Goal: Check status: Check status

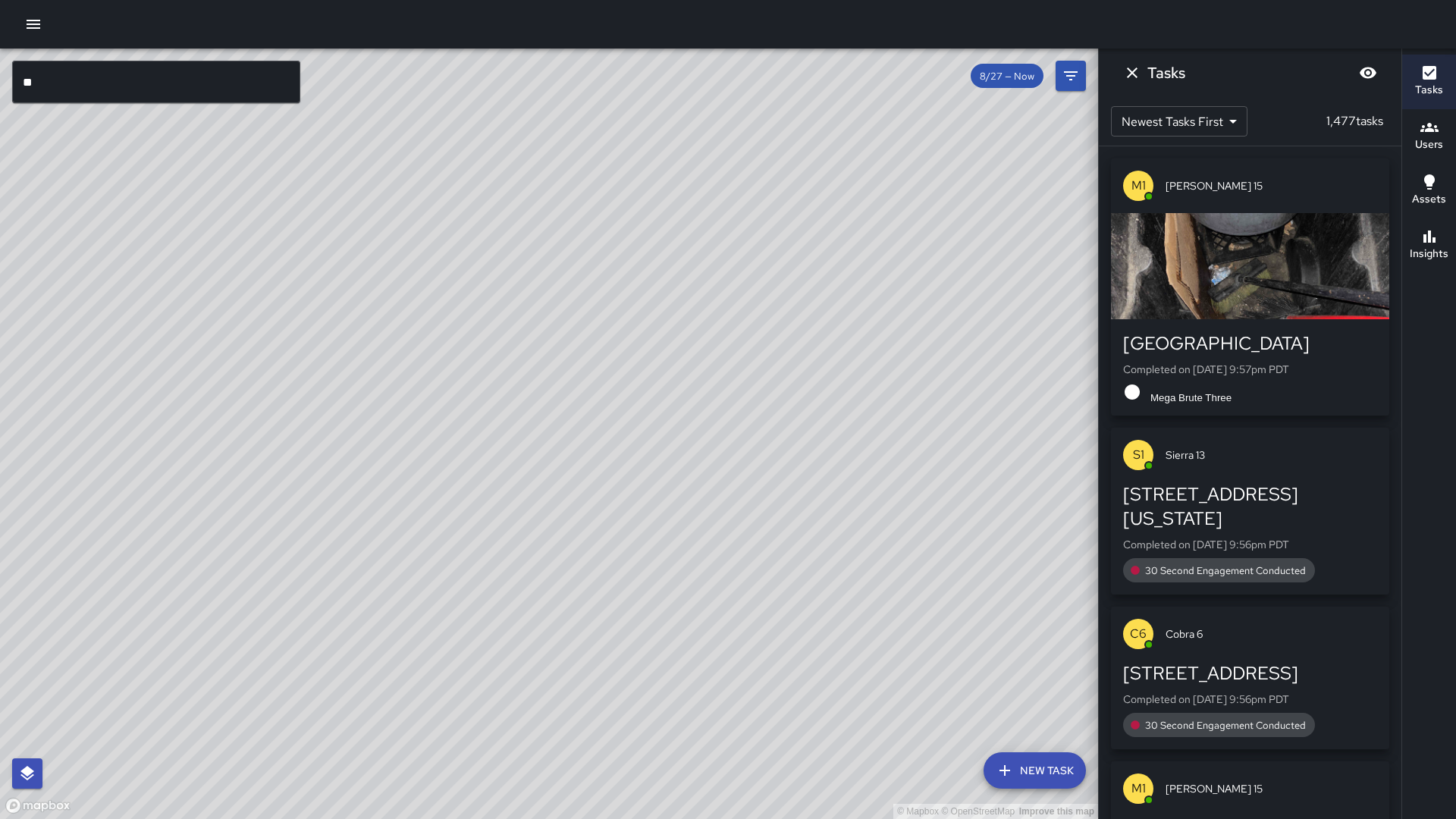
drag, startPoint x: 633, startPoint y: 411, endPoint x: 624, endPoint y: 422, distance: 14.2
click at [624, 422] on div "© Mapbox © OpenStreetMap Improve this map" at bounding box center [548, 433] width 1098 height 770
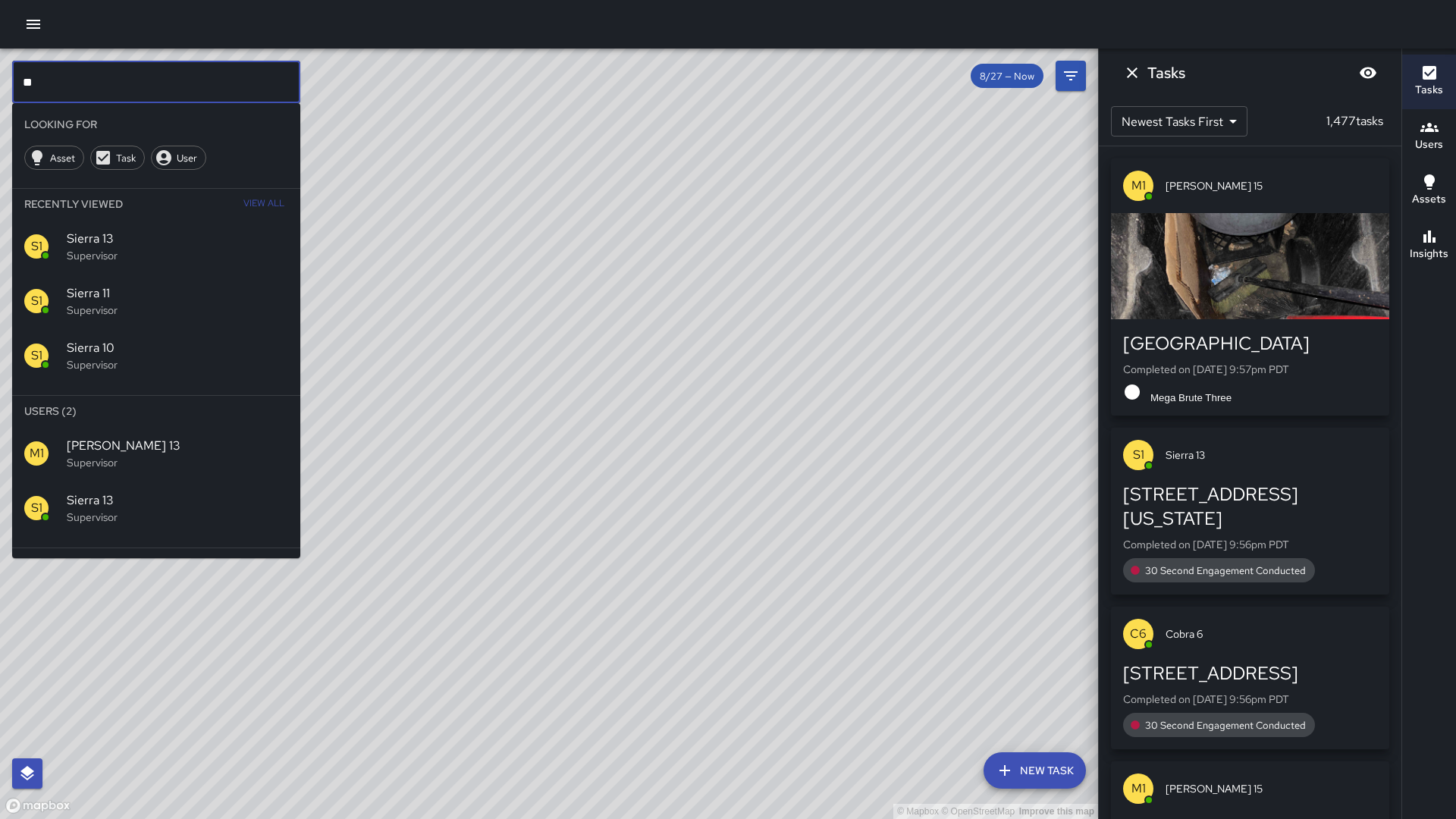
click at [165, 81] on input "**" at bounding box center [156, 81] width 288 height 42
type input "*"
type input "********"
click at [109, 451] on span "Sierra 9" at bounding box center [178, 445] width 222 height 19
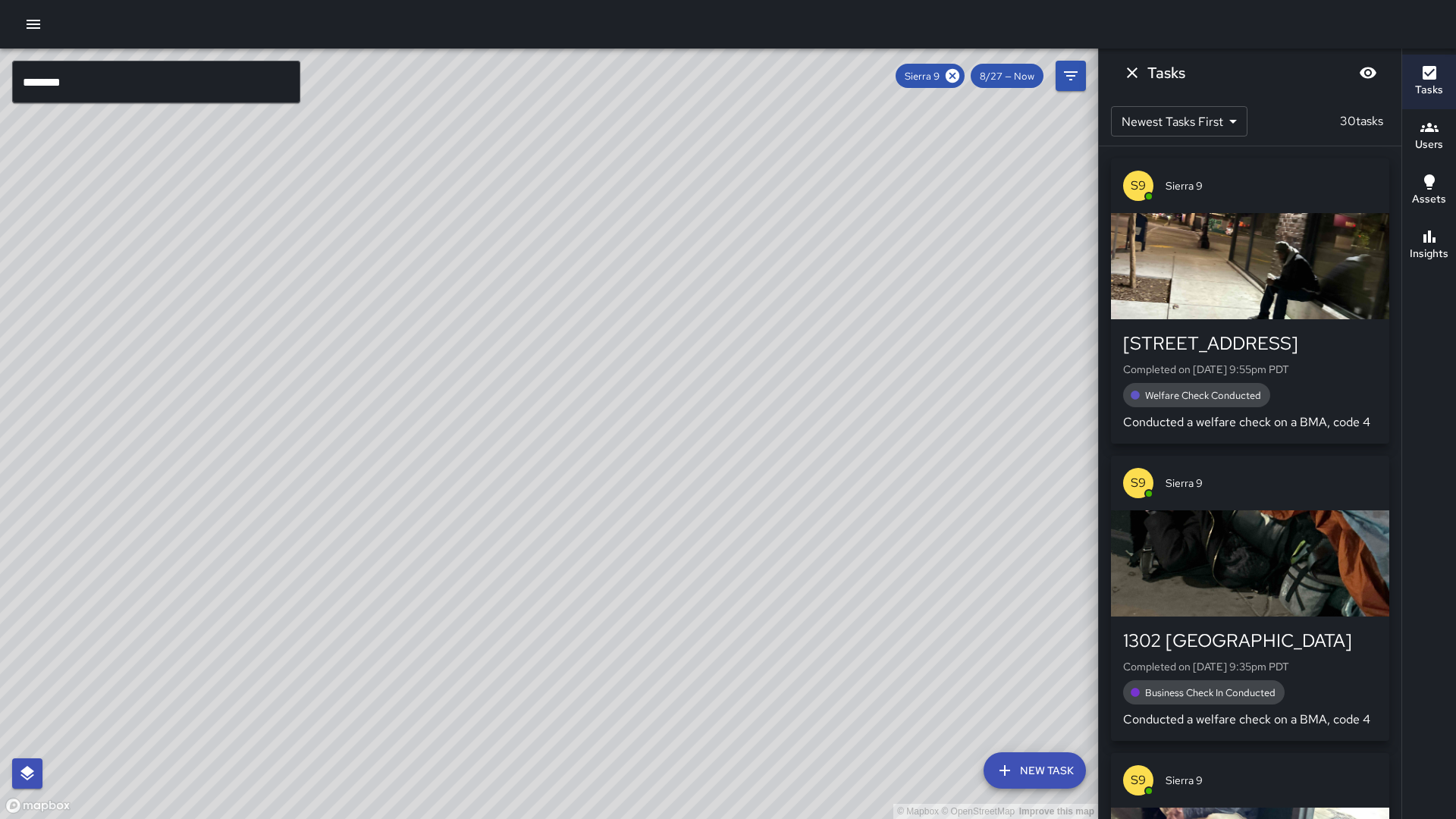
click at [180, 706] on div "© Mapbox © OpenStreetMap Improve this map" at bounding box center [548, 433] width 1098 height 770
drag, startPoint x: 180, startPoint y: 706, endPoint x: 167, endPoint y: 712, distance: 14.3
click at [181, 706] on div "© Mapbox © OpenStreetMap Improve this map" at bounding box center [548, 433] width 1098 height 770
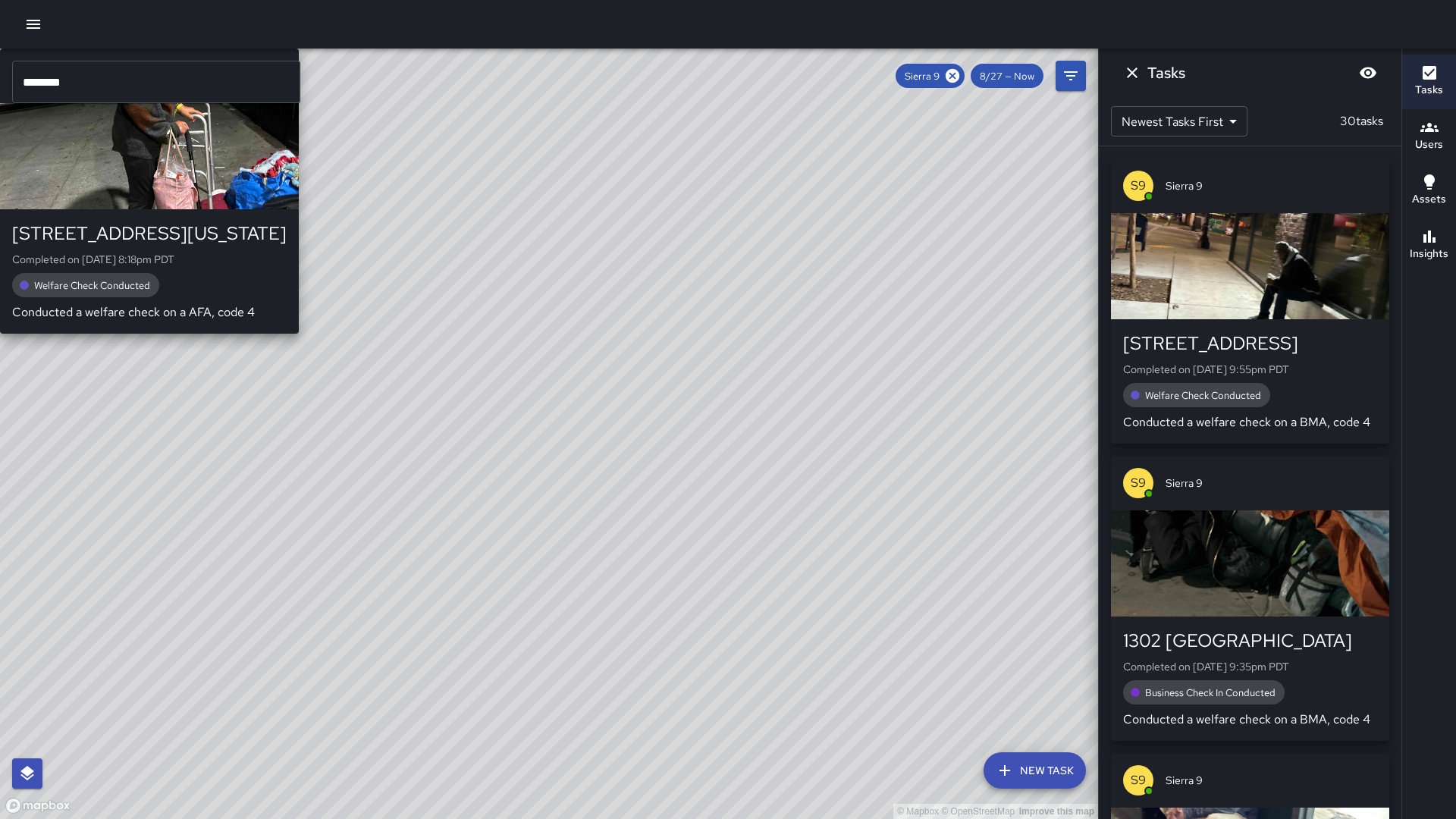
click at [223, 712] on div "© Mapbox © OpenStreetMap Improve this map S9 Sierra 9 722 Washington Street Com…" at bounding box center [548, 433] width 1098 height 770
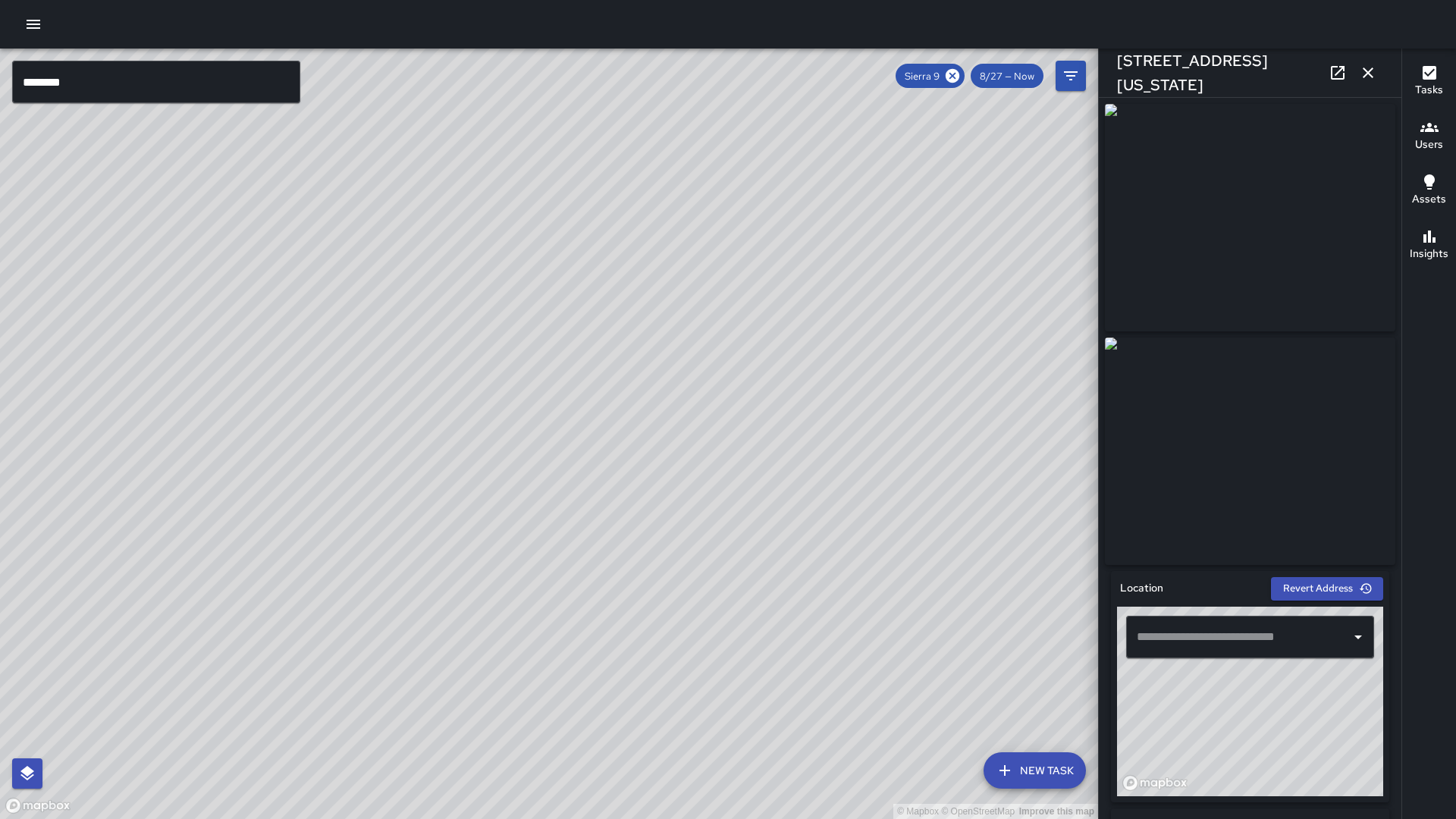
type input "**********"
click at [1346, 65] on icon at bounding box center [1337, 73] width 19 height 19
click at [577, 563] on div "© Mapbox © OpenStreetMap Improve this map" at bounding box center [548, 433] width 1098 height 770
click at [576, 565] on div "© Mapbox © OpenStreetMap Improve this map" at bounding box center [548, 433] width 1098 height 770
click at [524, 358] on div "© Mapbox © OpenStreetMap Improve this map" at bounding box center [548, 433] width 1098 height 770
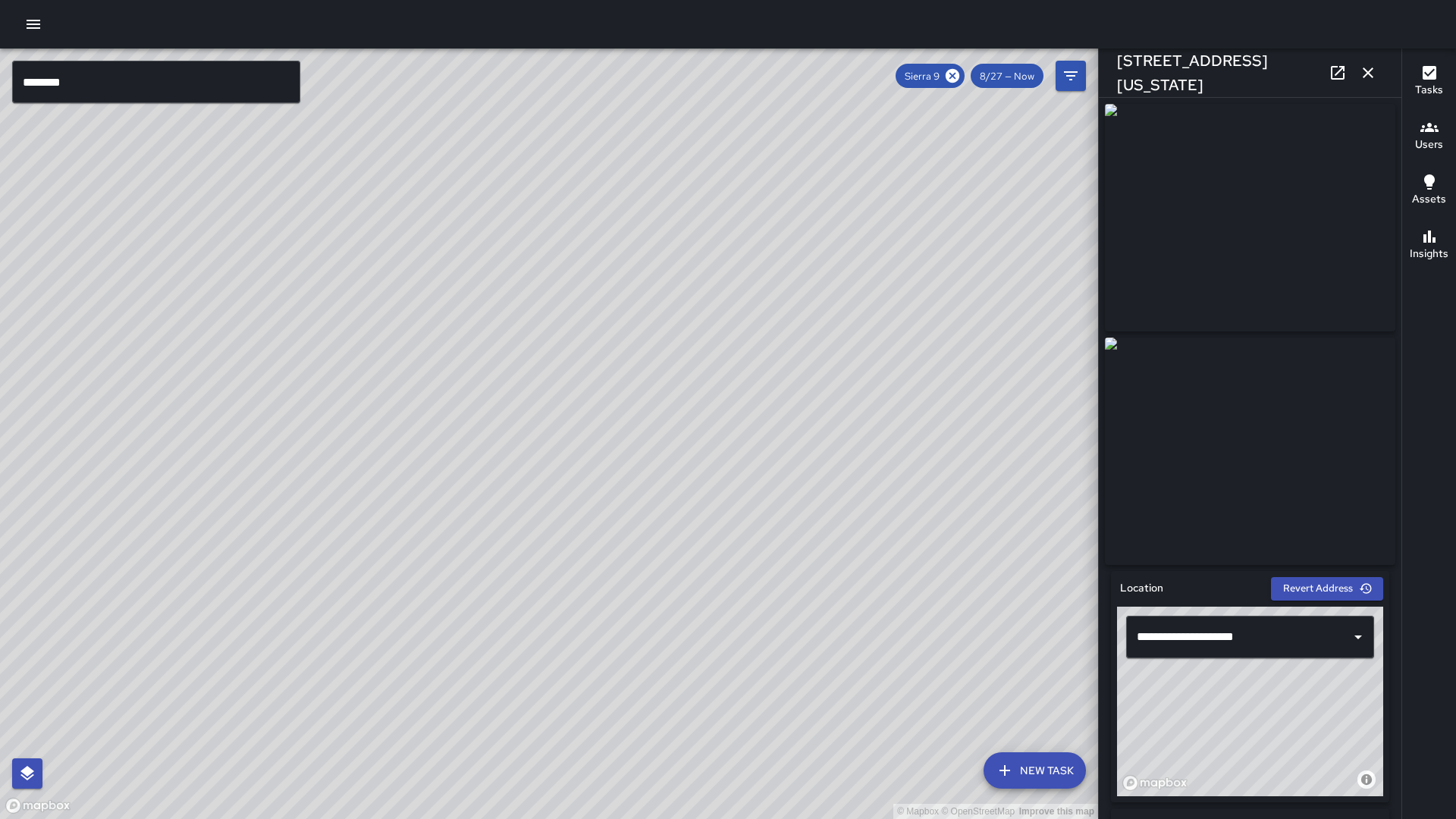
click at [1367, 76] on icon "button" at bounding box center [1368, 73] width 19 height 19
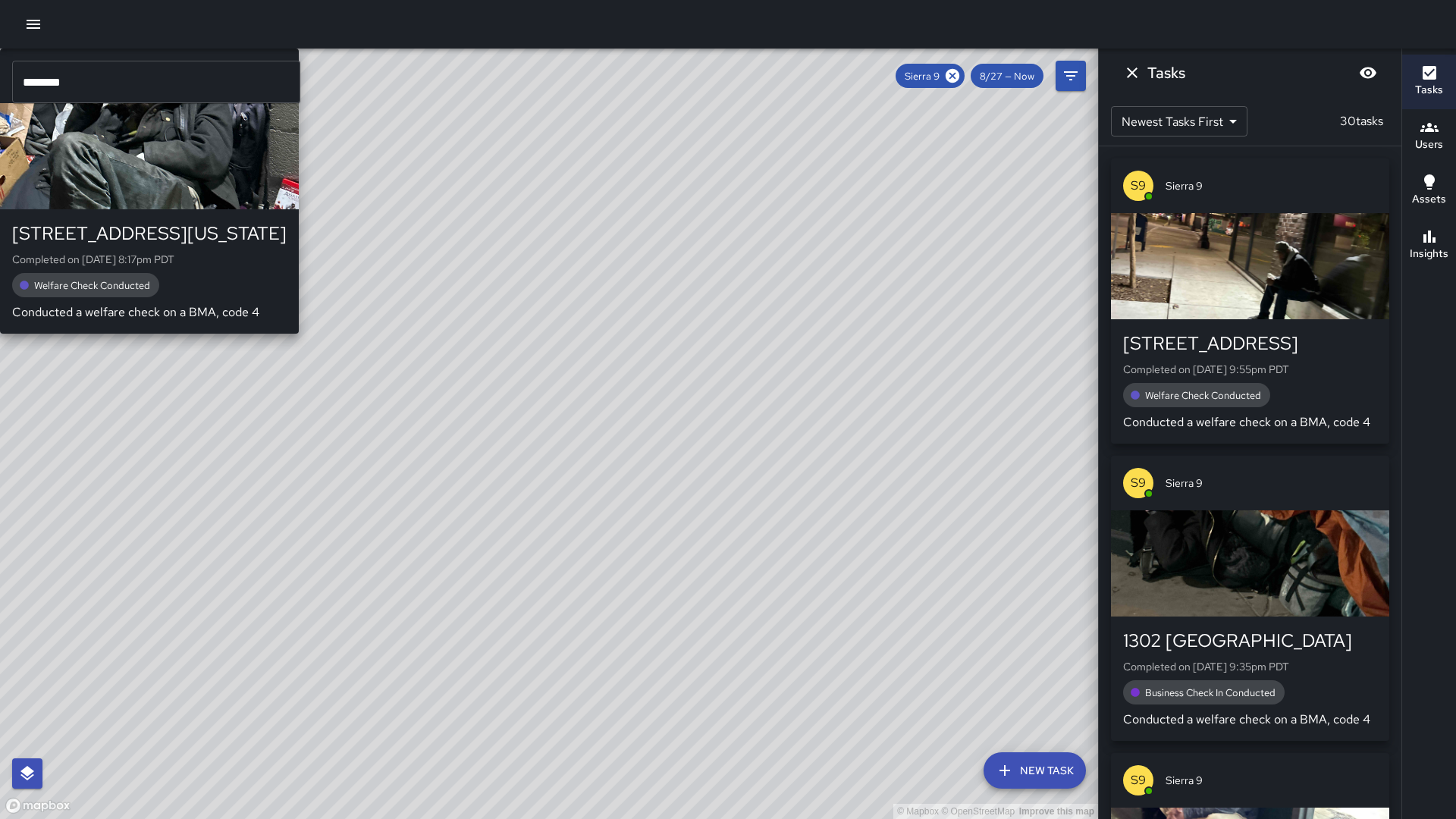
click at [298, 313] on div "S9 Sierra 9 700 Washington Street Completed on 8/27/2025, 8:17pm PDT Welfare Ch…" at bounding box center [149, 190] width 298 height 285
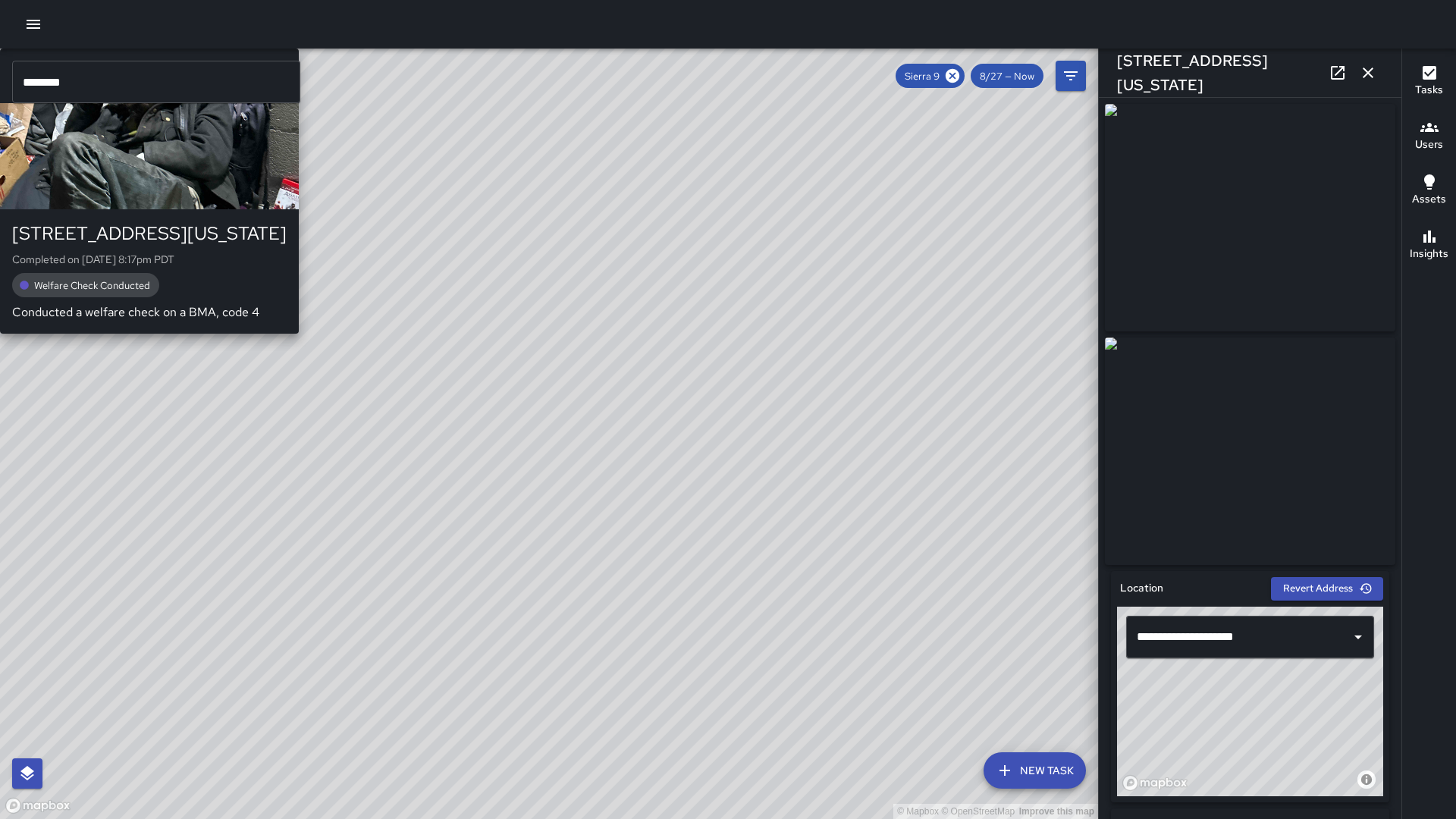
click at [298, 333] on button "S9 Sierra 9 700 Washington Street Completed on 8/27/2025, 8:17pm PDT Welfare Ch…" at bounding box center [149, 190] width 298 height 285
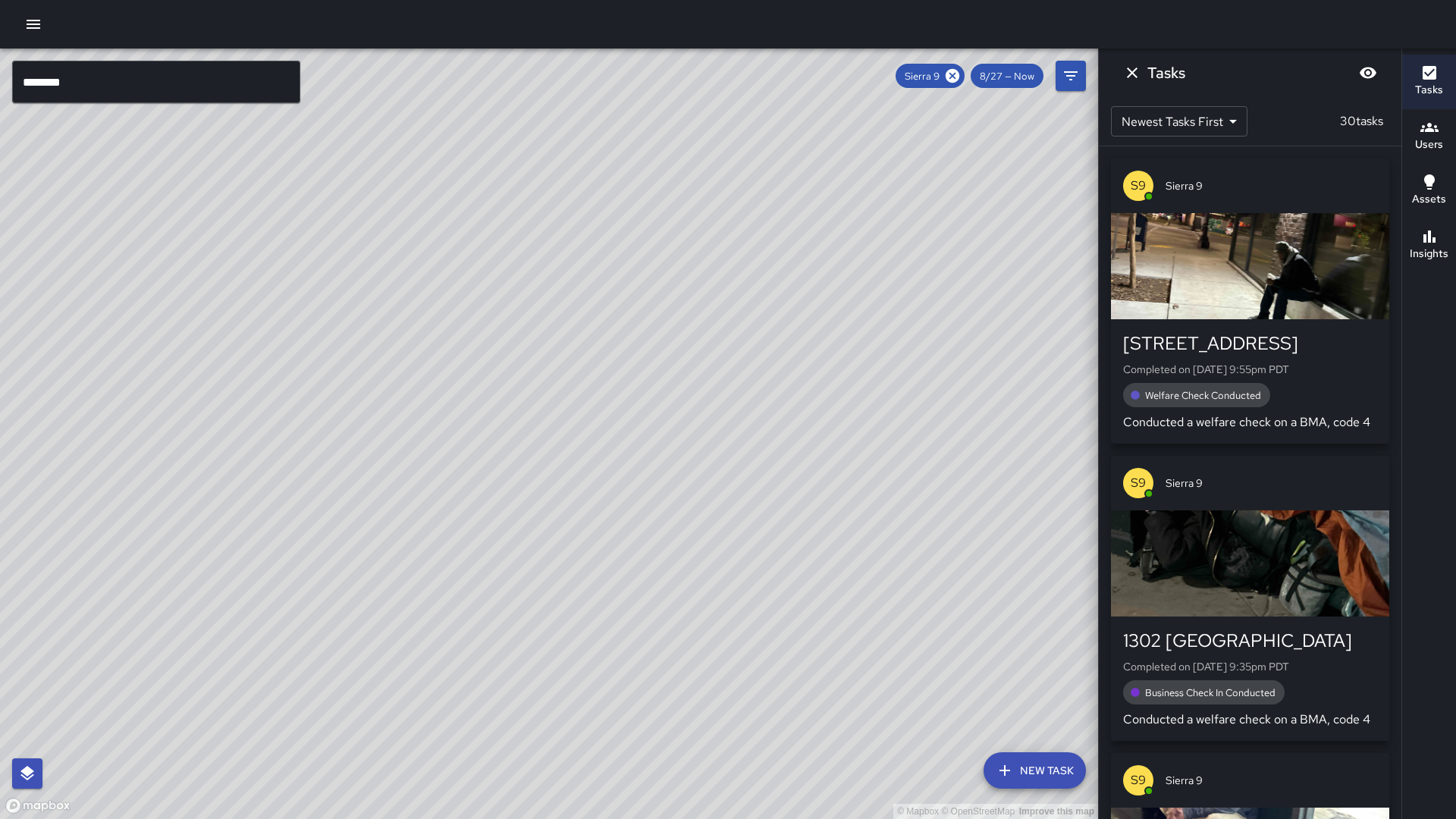
click at [549, 434] on div "© Mapbox © OpenStreetMap Improve this map S9 Sierra 9 700 Washington Street Com…" at bounding box center [548, 433] width 1098 height 770
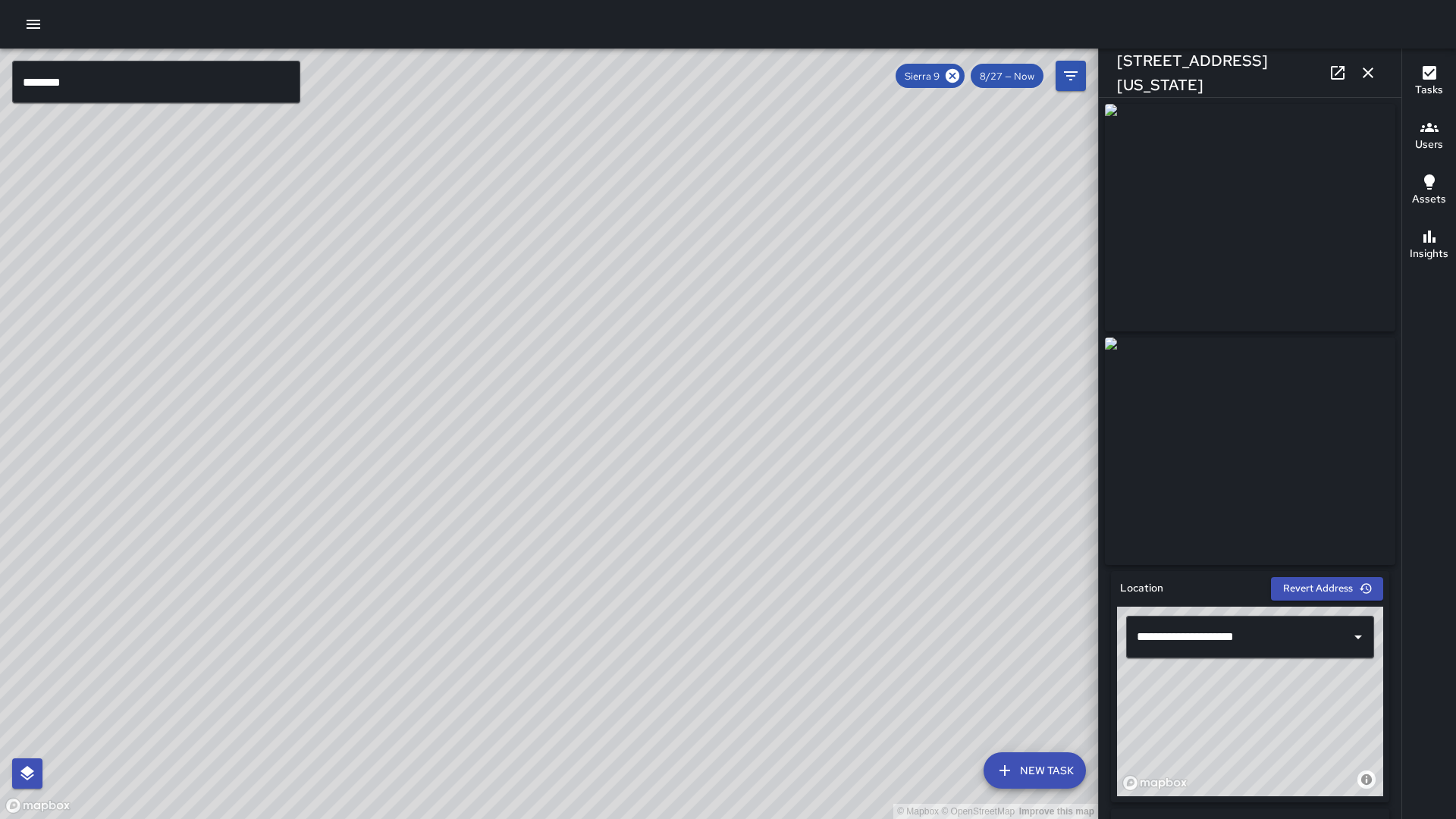
click at [1329, 72] on icon at bounding box center [1337, 73] width 19 height 19
click at [1381, 75] on button "button" at bounding box center [1368, 73] width 30 height 30
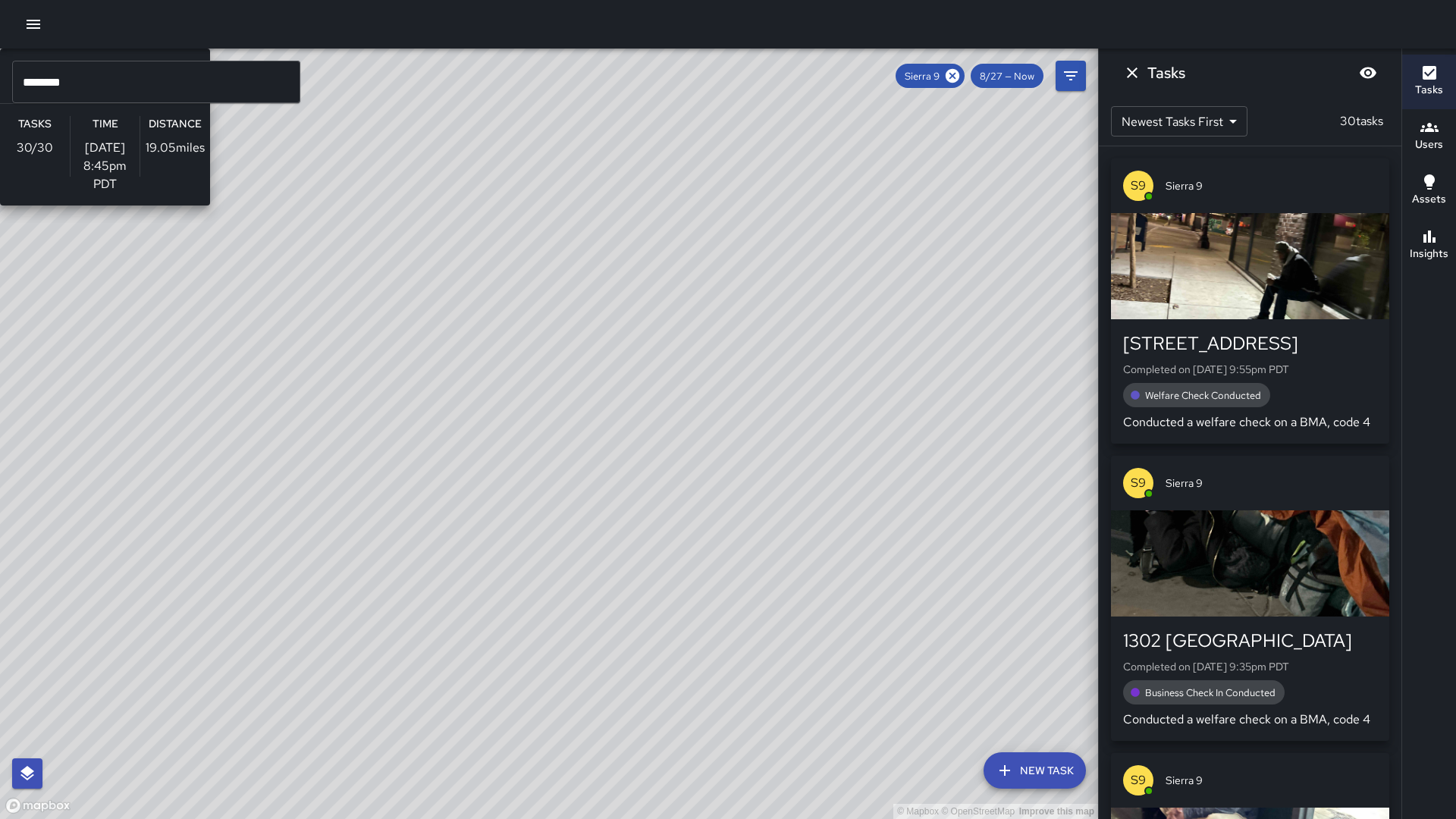
drag, startPoint x: 986, startPoint y: 348, endPoint x: 558, endPoint y: 629, distance: 512.0
click at [558, 629] on div "© Mapbox © OpenStreetMap Improve this map S9 Sierra 9 Supervisor Tasks 30 / 30 …" at bounding box center [548, 433] width 1098 height 770
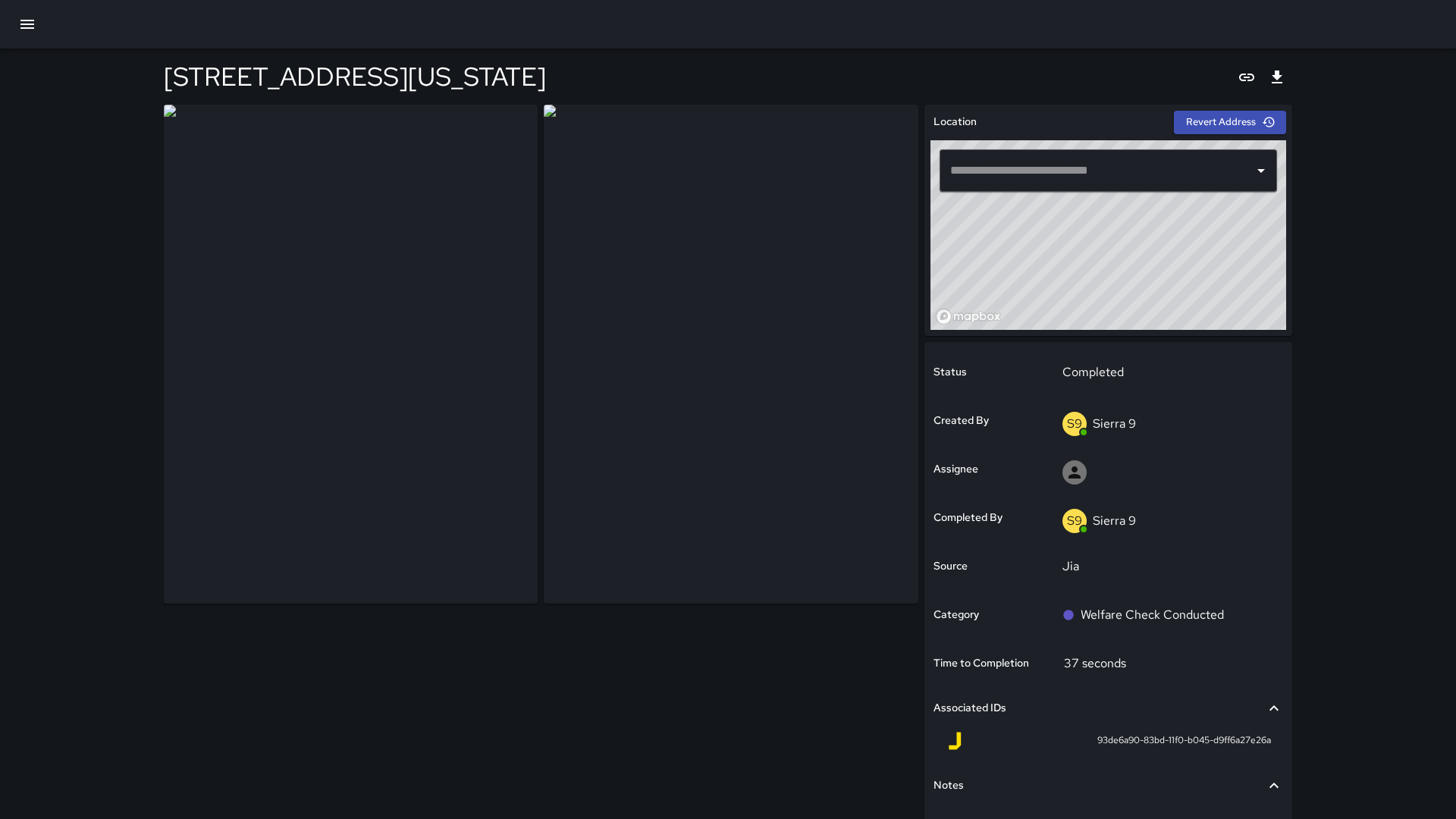
type input "**********"
